Goal: Check status: Check status

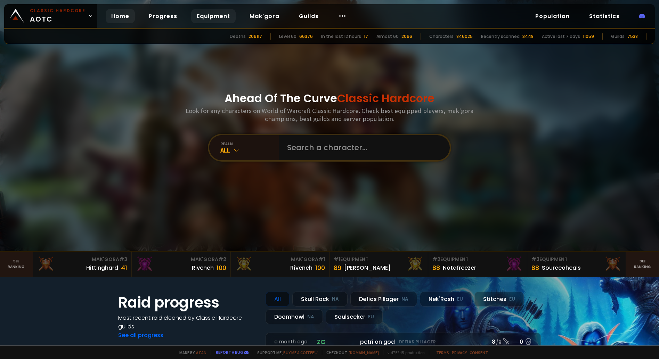
click at [200, 14] on link "Equipment" at bounding box center [213, 16] width 45 height 14
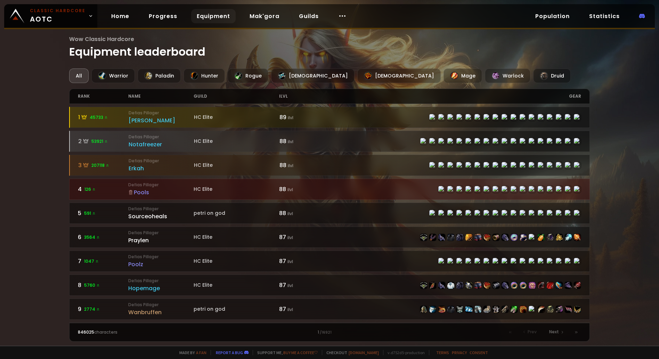
click at [44, 199] on div "Wow Classic Hardcore Equipment leaderboard All Warrior Paladin Hunter Rogue Pri…" at bounding box center [329, 173] width 659 height 346
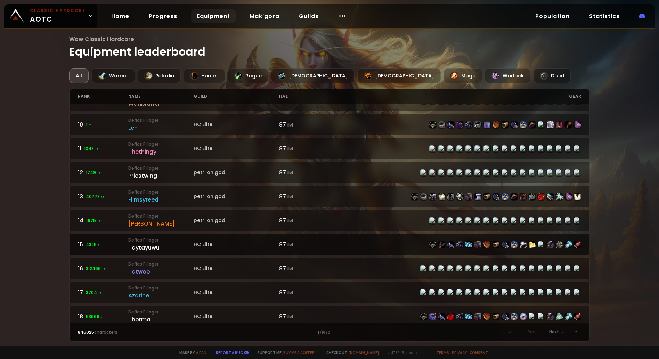
scroll to position [174, 0]
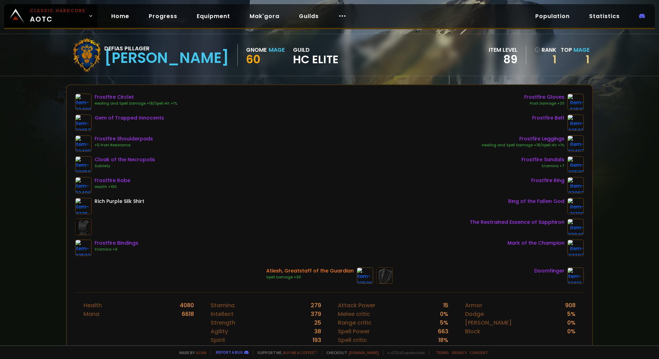
scroll to position [35, 0]
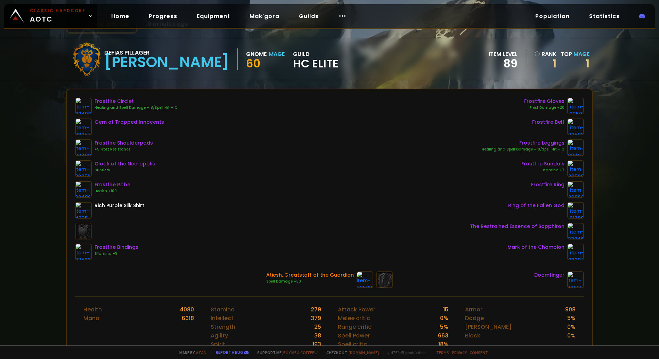
click at [362, 94] on div "Frostfire Circlet Healing and Spell Damage +18/Spell Hit +1% Gem of Trapped Inn…" at bounding box center [330, 192] width 526 height 207
click at [550, 65] on link "1" at bounding box center [546, 63] width 22 height 10
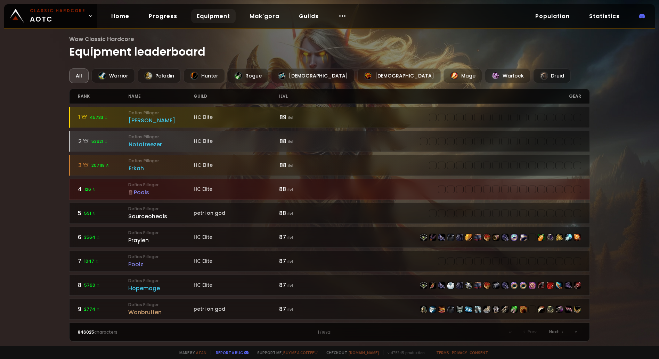
scroll to position [3, 0]
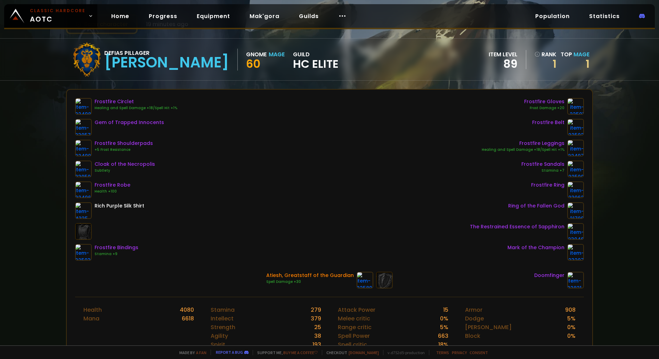
scroll to position [35, 0]
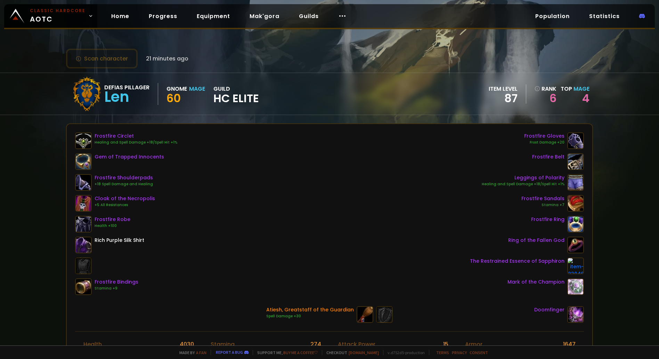
scroll to position [35, 0]
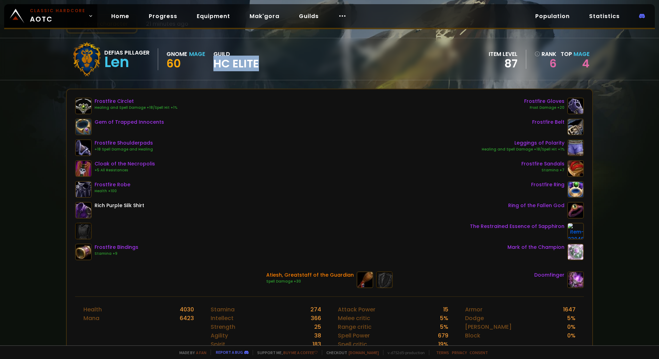
drag, startPoint x: 213, startPoint y: 61, endPoint x: 258, endPoint y: 67, distance: 45.7
click at [258, 67] on div "Defias Pillager Len Gnome Mage 60 guild HC Elite" at bounding box center [165, 59] width 190 height 35
drag, startPoint x: 258, startPoint y: 67, endPoint x: 318, endPoint y: 99, distance: 68.1
click at [318, 99] on div "Frostfire Circlet Healing and Spell Damage +18/Spell Hit +1% Gem of Trapped Inn…" at bounding box center [330, 179] width 510 height 163
click at [549, 60] on link "6" at bounding box center [546, 63] width 22 height 10
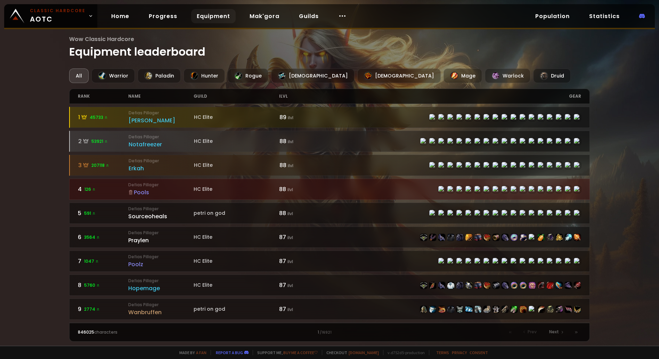
click at [82, 79] on div "All" at bounding box center [78, 76] width 19 height 15
click at [124, 15] on link "Home" at bounding box center [120, 16] width 29 height 14
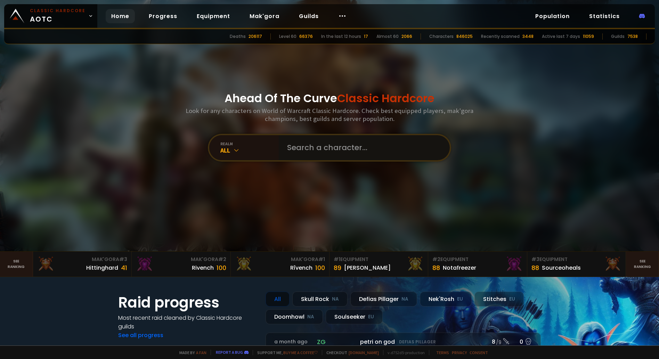
click at [322, 149] on input "text" at bounding box center [362, 147] width 159 height 25
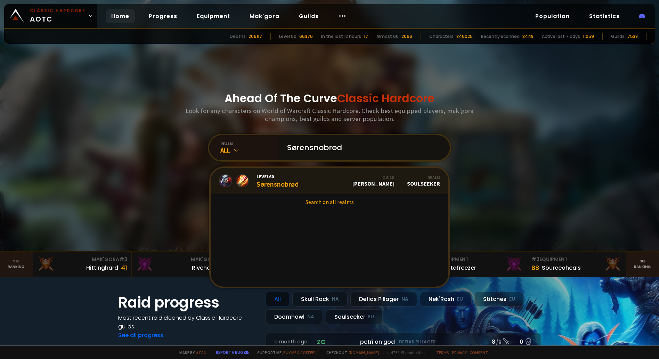
type input "Sørensnobrød"
click at [281, 186] on div "Level 60 Sørensnobrød" at bounding box center [278, 181] width 42 height 15
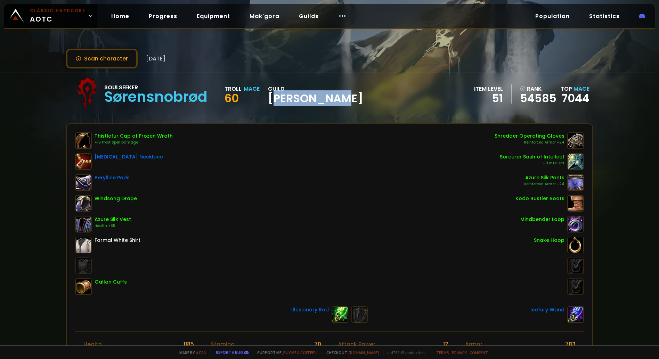
drag, startPoint x: 273, startPoint y: 99, endPoint x: 345, endPoint y: 100, distance: 72.4
click at [345, 100] on span "[PERSON_NAME]" at bounding box center [315, 98] width 95 height 10
drag, startPoint x: 345, startPoint y: 100, endPoint x: 341, endPoint y: 126, distance: 26.9
click at [341, 126] on div "Thistlefur Cap of Frozen Wrath +19 Frost Spell Damage Dragon's Blood Necklace B…" at bounding box center [330, 227] width 526 height 207
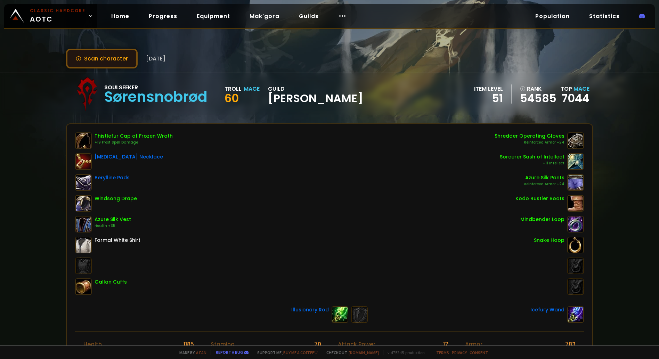
click at [109, 58] on button "Scan character" at bounding box center [102, 59] width 72 height 20
click at [123, 61] on button "Scan character" at bounding box center [102, 59] width 72 height 20
click at [92, 60] on button "Scan character" at bounding box center [102, 59] width 72 height 20
click at [65, 54] on div "Scan character 6 months ago Soulseeker Sørensnobrød Troll Mage 60 guild HC ANDE…" at bounding box center [329, 173] width 659 height 346
click at [91, 53] on button "Scan character" at bounding box center [102, 59] width 72 height 20
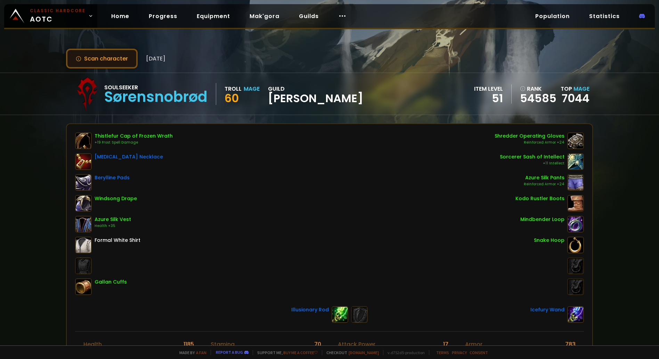
click at [92, 55] on button "Scan character" at bounding box center [102, 59] width 72 height 20
click at [333, 229] on div "Thistlefur Cap of Frozen Wrath +19 Frost Spell Damage [MEDICAL_DATA] Necklace B…" at bounding box center [330, 214] width 510 height 163
click at [351, 223] on div "Thistlefur Cap of Frozen Wrath +19 Frost Spell Damage Dragon's Blood Necklace B…" at bounding box center [330, 214] width 510 height 163
click at [118, 58] on button "Scan character" at bounding box center [102, 59] width 72 height 20
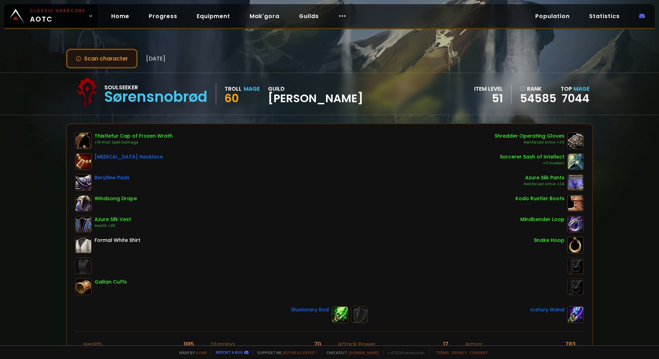
click at [99, 57] on button "Scan character" at bounding box center [102, 59] width 72 height 20
click at [106, 53] on button "Scan character" at bounding box center [102, 59] width 72 height 20
